Goal: Task Accomplishment & Management: Manage account settings

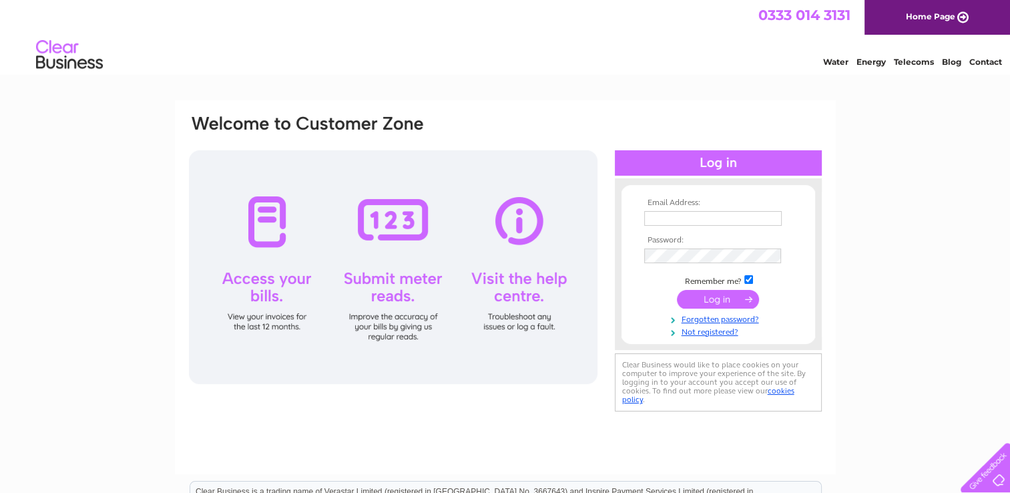
type input "angells4@talktalk.net"
click at [709, 299] on input "submit" at bounding box center [718, 299] width 82 height 19
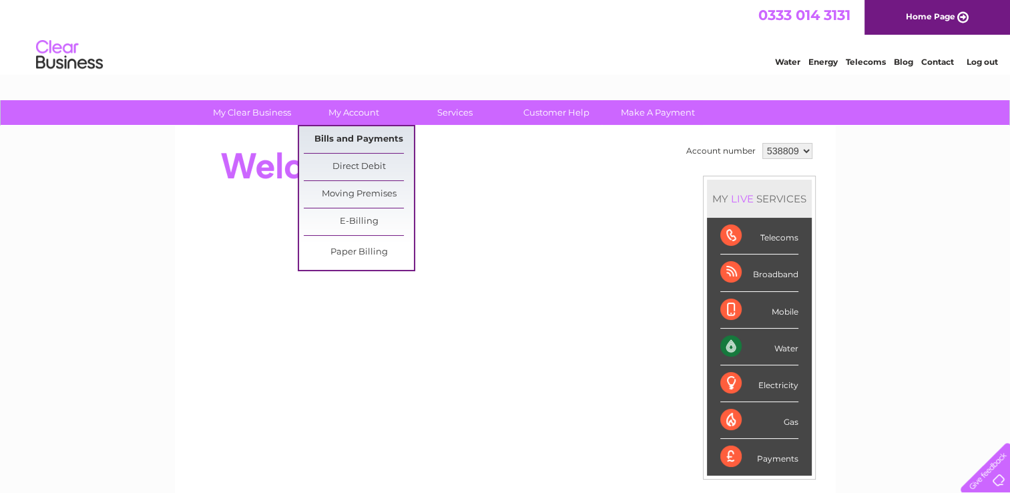
click at [360, 138] on link "Bills and Payments" at bounding box center [359, 139] width 110 height 27
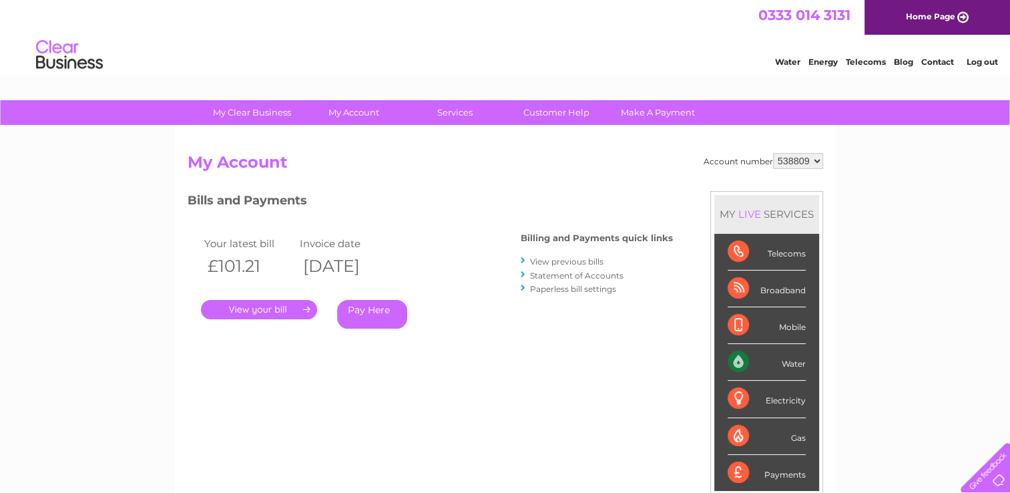
click at [284, 308] on link "." at bounding box center [259, 309] width 116 height 19
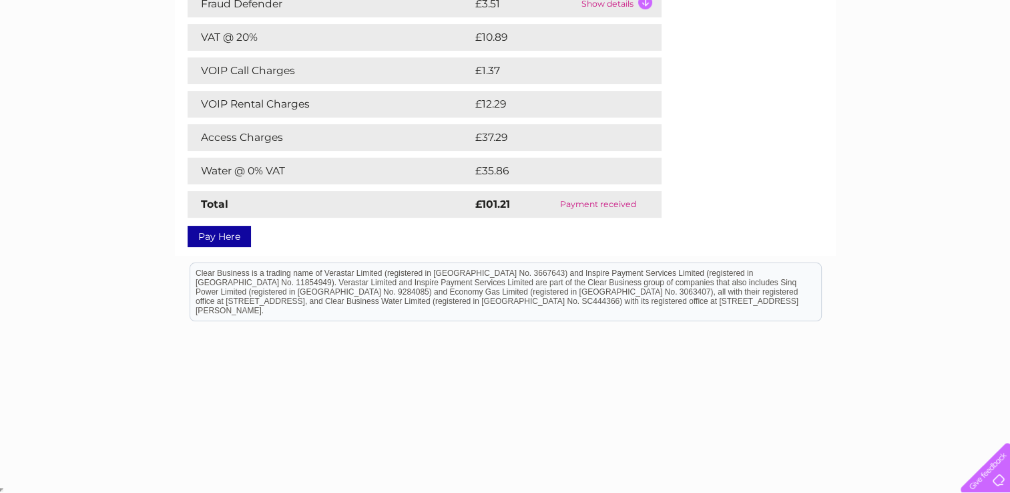
scroll to position [51, 0]
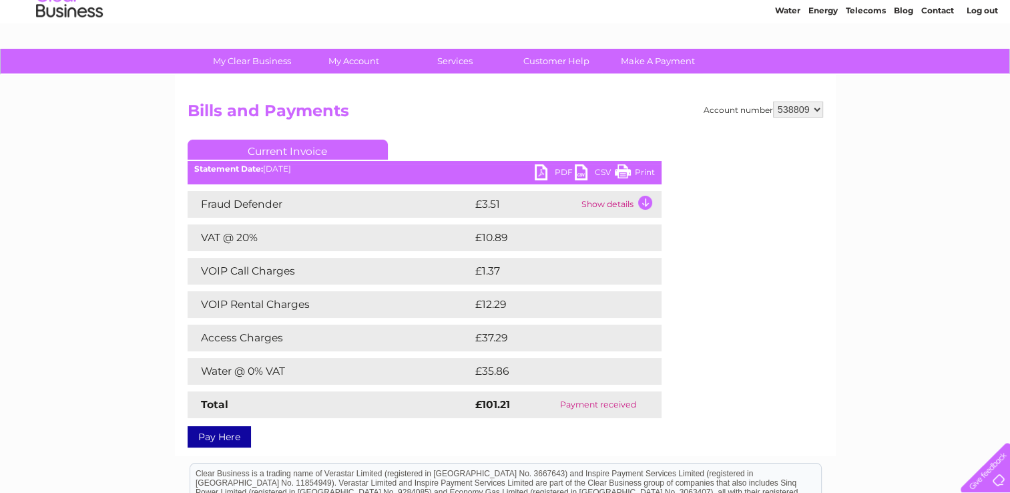
click at [641, 170] on link "Print" at bounding box center [635, 173] width 40 height 19
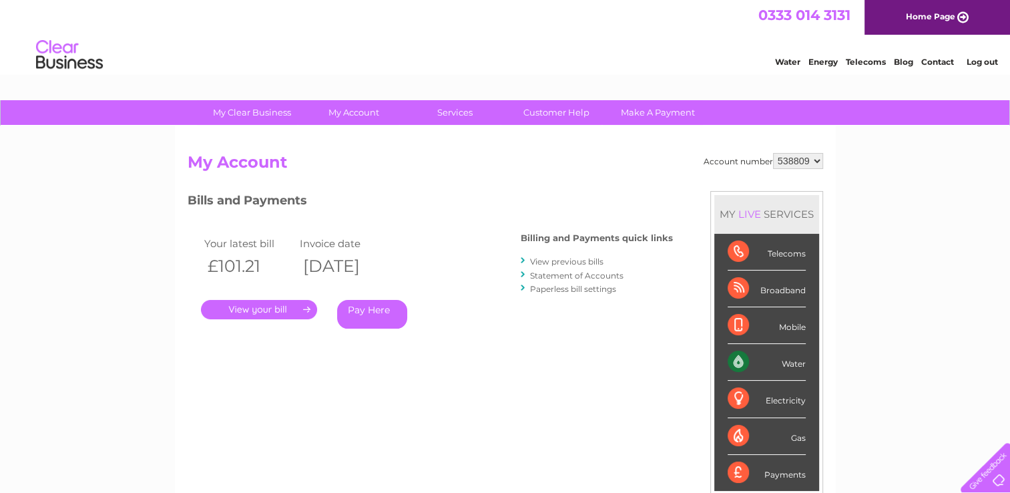
click at [266, 310] on link "." at bounding box center [259, 309] width 116 height 19
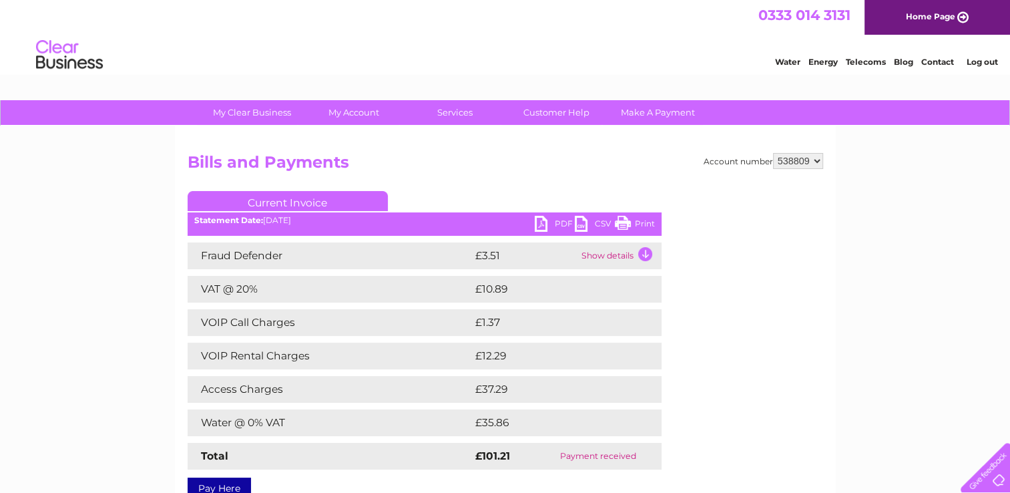
click at [625, 217] on link "Print" at bounding box center [635, 225] width 40 height 19
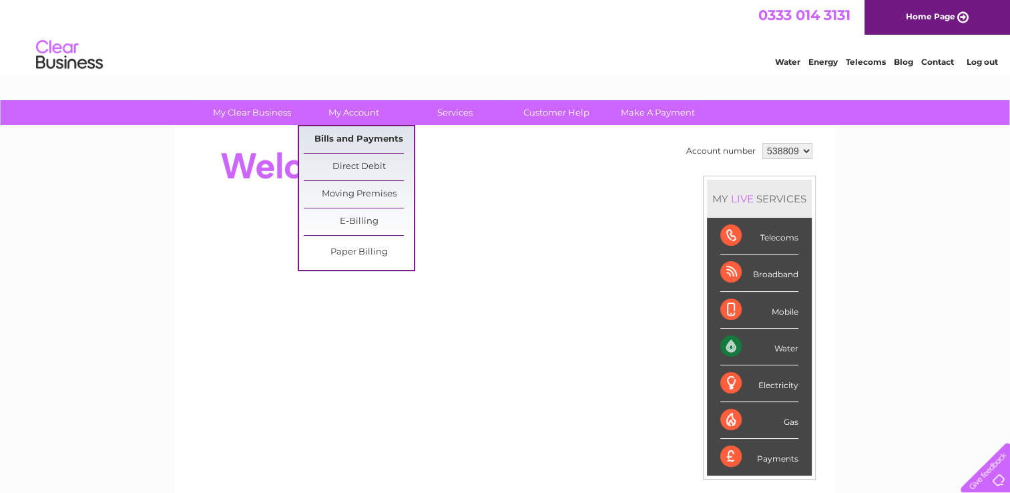
click at [353, 139] on link "Bills and Payments" at bounding box center [359, 139] width 110 height 27
click at [352, 135] on link "Bills and Payments" at bounding box center [359, 139] width 110 height 27
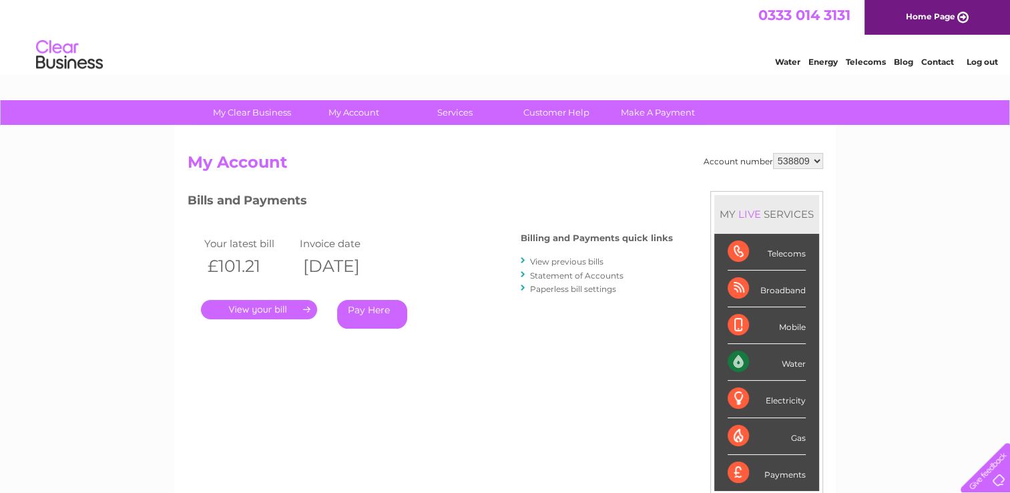
click at [264, 309] on link "." at bounding box center [259, 309] width 116 height 19
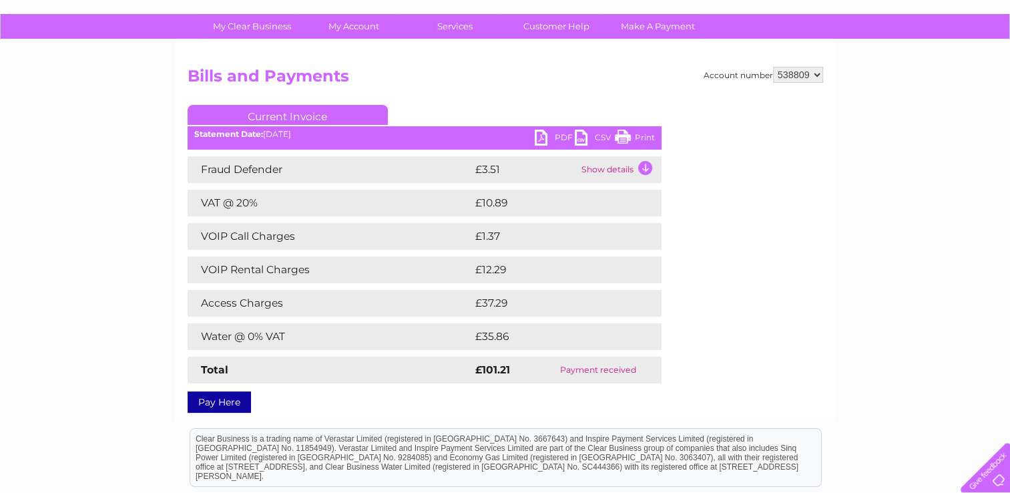
scroll to position [67, 0]
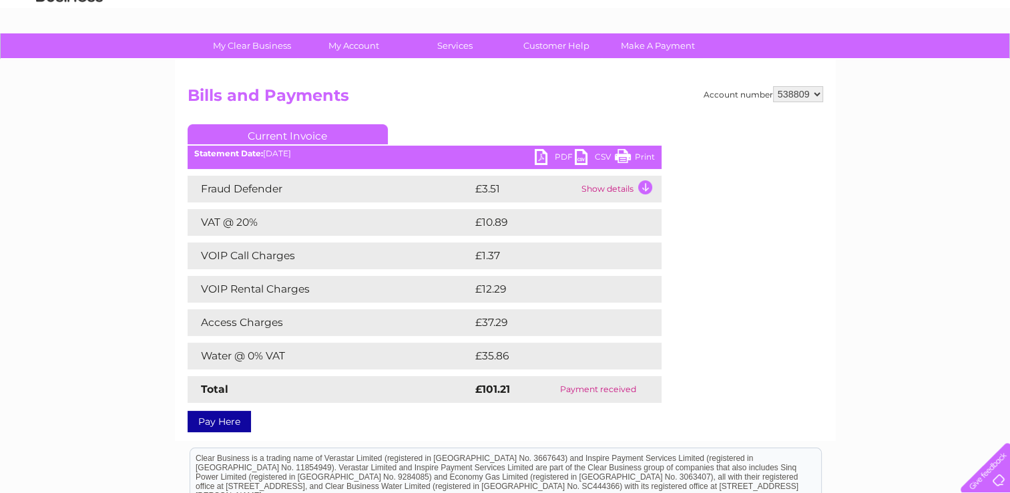
click at [625, 153] on link "Print" at bounding box center [635, 158] width 40 height 19
click at [624, 157] on link "Print" at bounding box center [635, 158] width 40 height 19
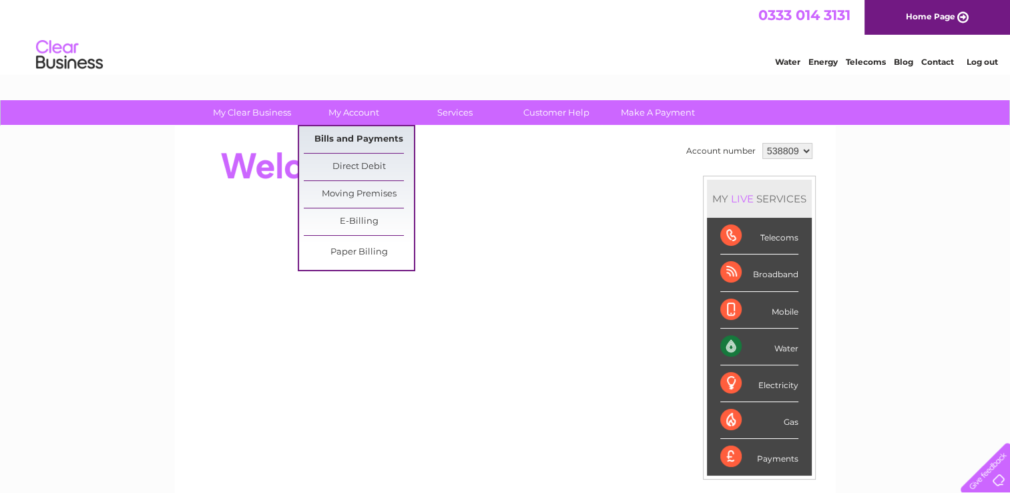
click at [354, 138] on link "Bills and Payments" at bounding box center [359, 139] width 110 height 27
click at [356, 136] on link "Bills and Payments" at bounding box center [359, 139] width 110 height 27
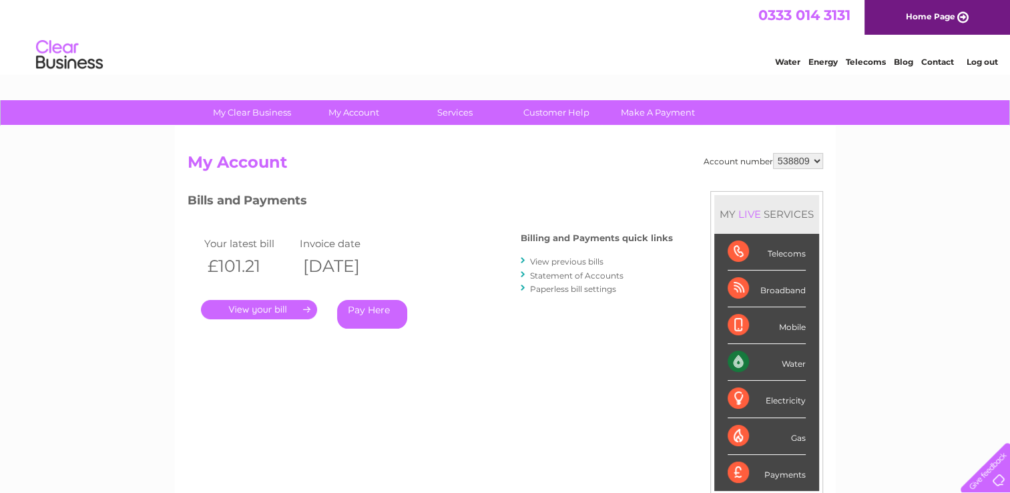
click at [264, 305] on link "." at bounding box center [259, 309] width 116 height 19
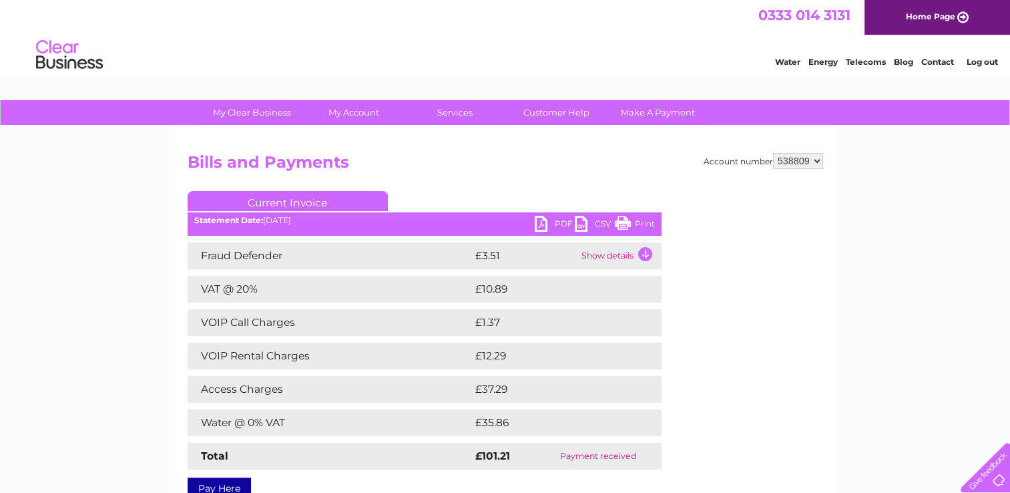
drag, startPoint x: 622, startPoint y: 218, endPoint x: 102, endPoint y: 413, distance: 555.6
click at [624, 218] on link "Print" at bounding box center [635, 225] width 40 height 19
